Goal: Check status: Check status

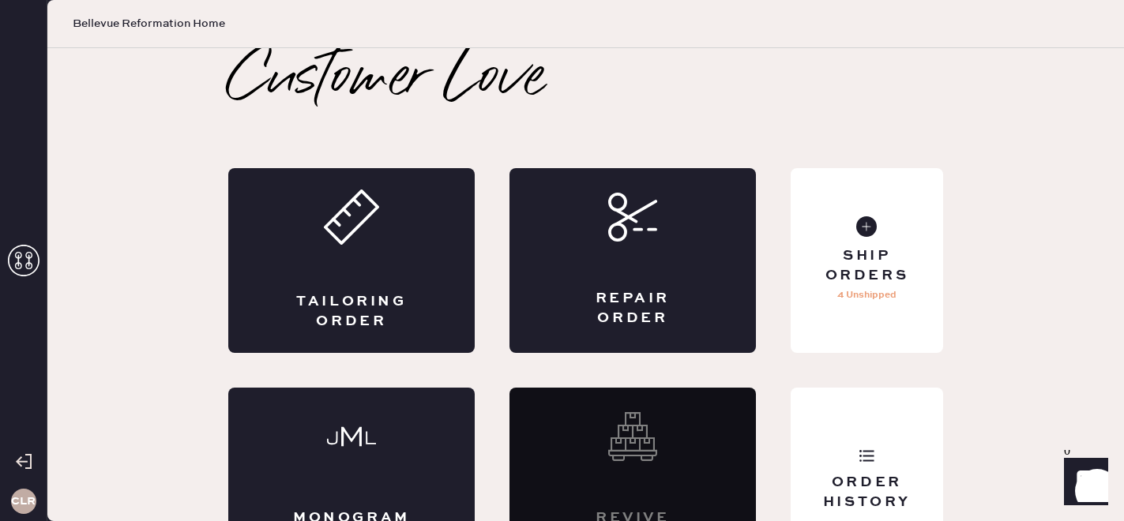
click at [26, 254] on icon at bounding box center [24, 261] width 32 height 32
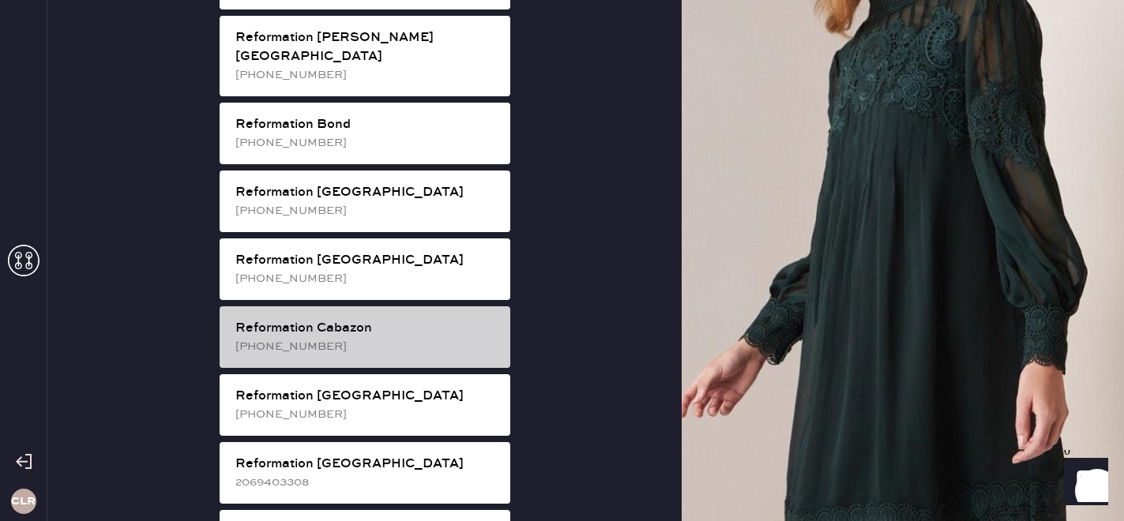
scroll to position [474, 0]
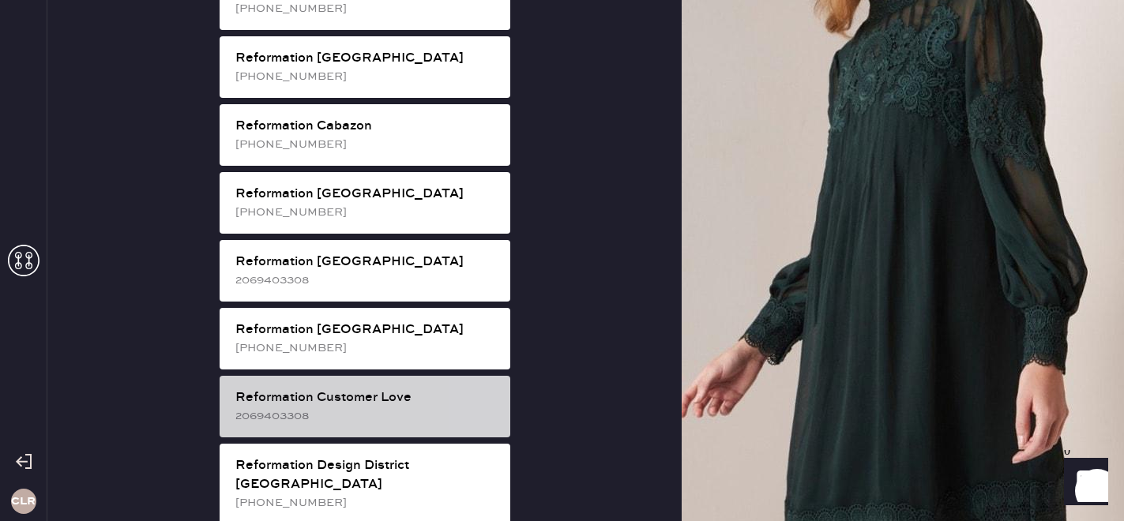
click at [356, 389] on div "Reformation Customer Love" at bounding box center [366, 398] width 262 height 19
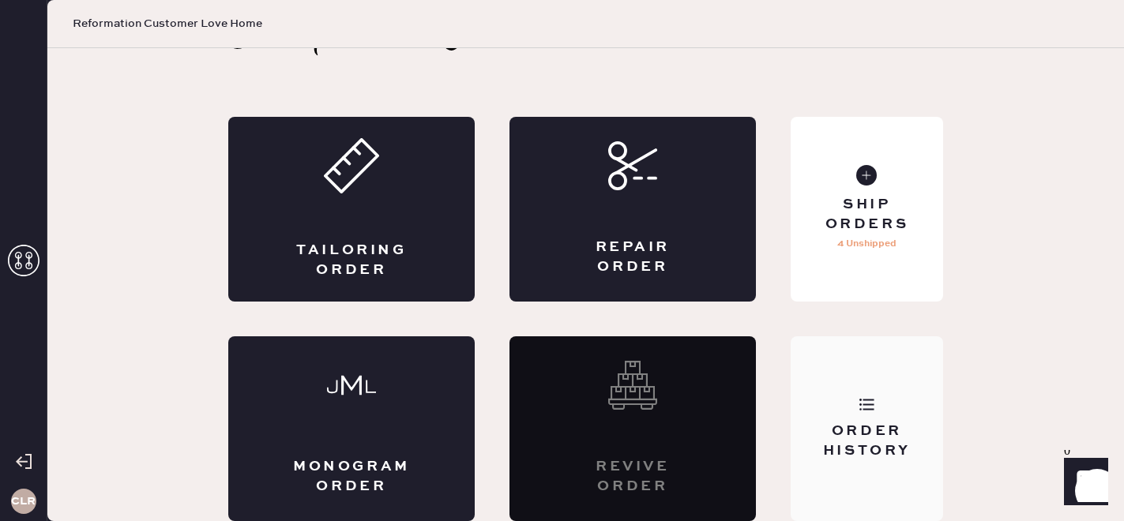
click at [870, 485] on div "Order History" at bounding box center [867, 428] width 152 height 185
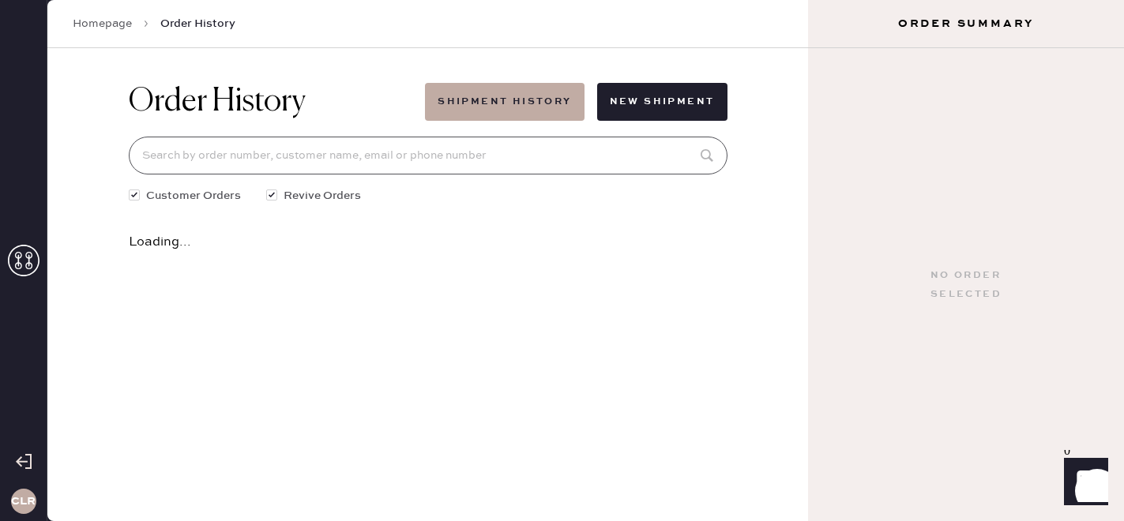
click at [389, 153] on input at bounding box center [428, 156] width 599 height 38
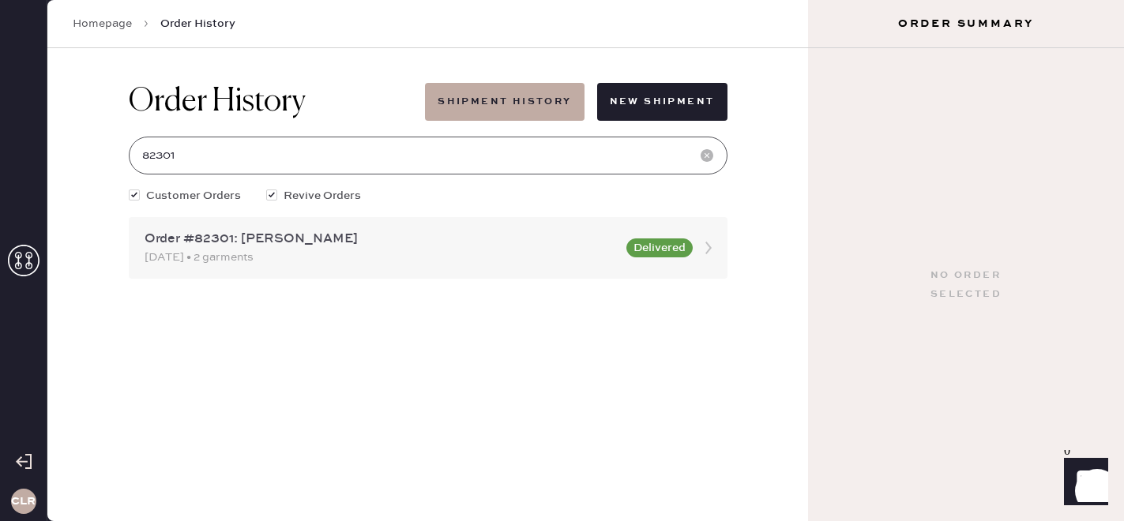
type input "82301"
click at [430, 236] on div "Order #82301: [PERSON_NAME]" at bounding box center [381, 239] width 472 height 19
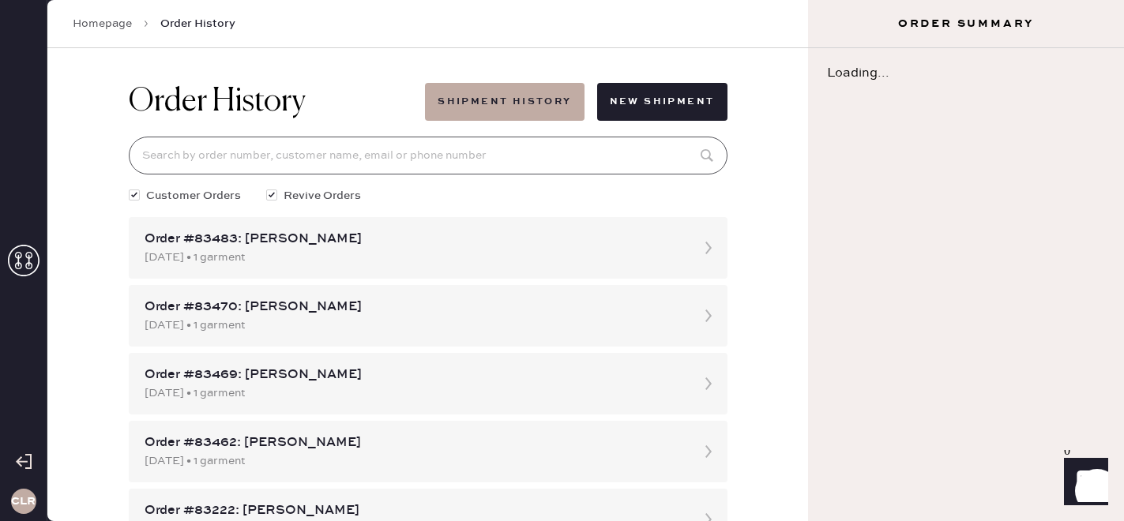
click at [349, 144] on input at bounding box center [428, 156] width 599 height 38
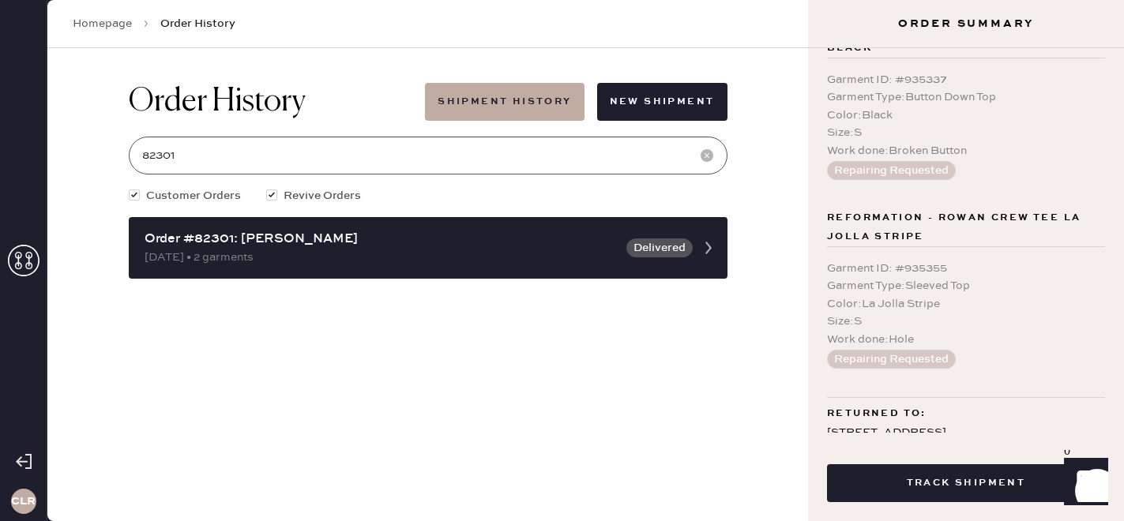
scroll to position [208, 0]
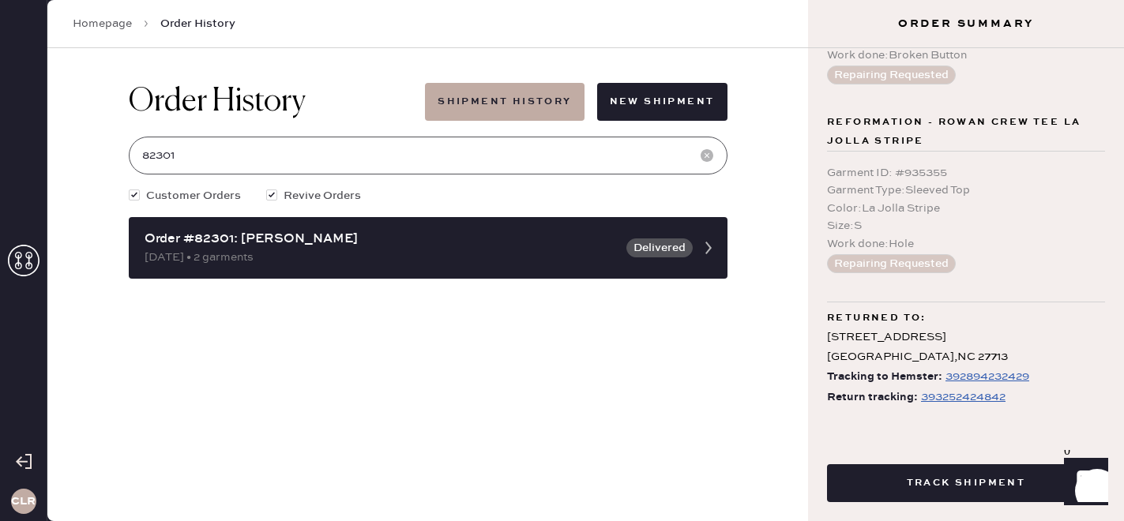
type input "82301"
click at [951, 396] on div "393252424842" at bounding box center [963, 397] width 85 height 19
